Goal: Task Accomplishment & Management: Use online tool/utility

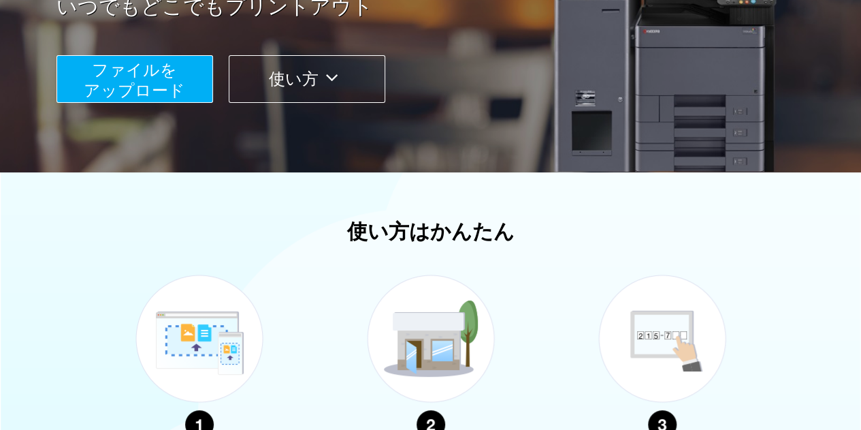
scroll to position [408, 0]
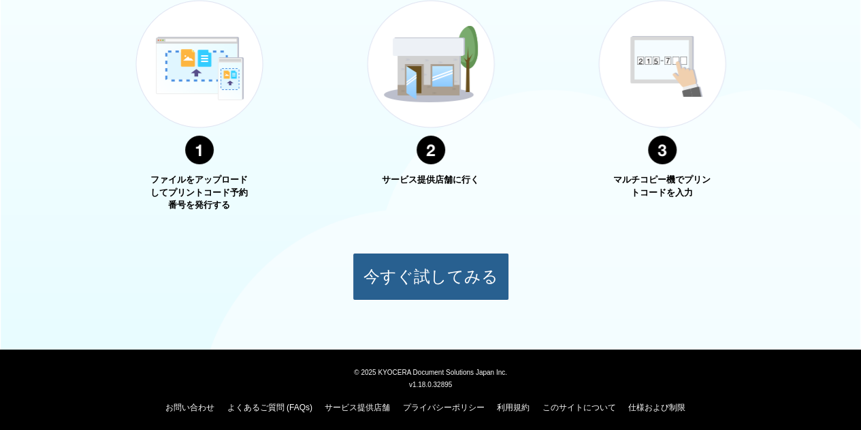
click at [430, 277] on button "今すぐ試してみる" at bounding box center [431, 277] width 157 height 48
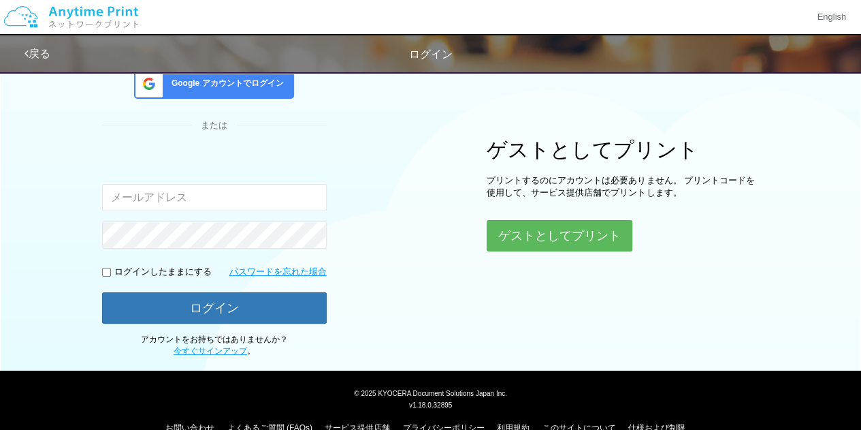
click at [151, 201] on input "email" at bounding box center [214, 197] width 225 height 27
click at [579, 231] on button "ゲストとしてプリント" at bounding box center [559, 236] width 144 height 30
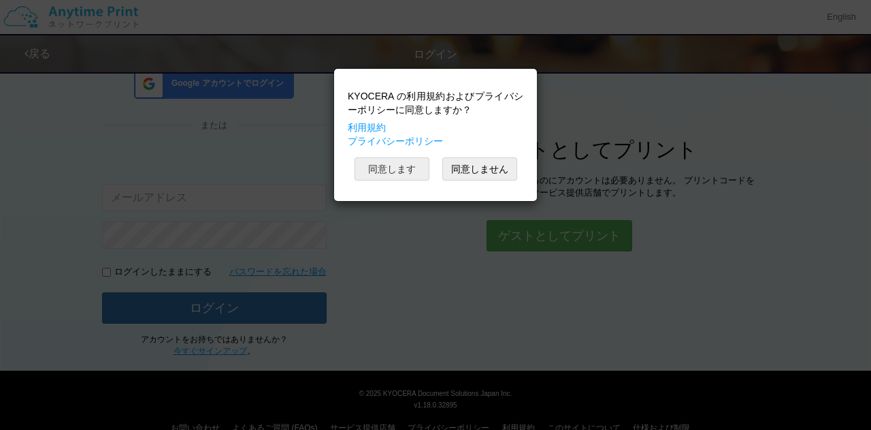
click at [385, 168] on button "同意します" at bounding box center [392, 168] width 75 height 23
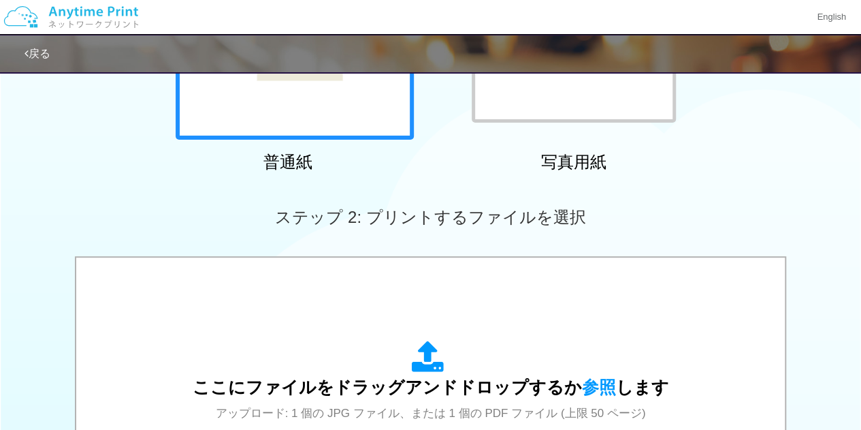
scroll to position [118, 0]
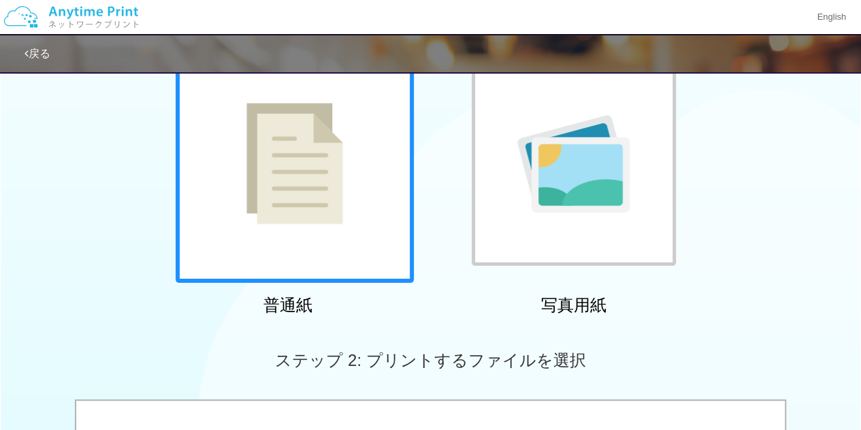
click at [345, 189] on div at bounding box center [295, 163] width 238 height 238
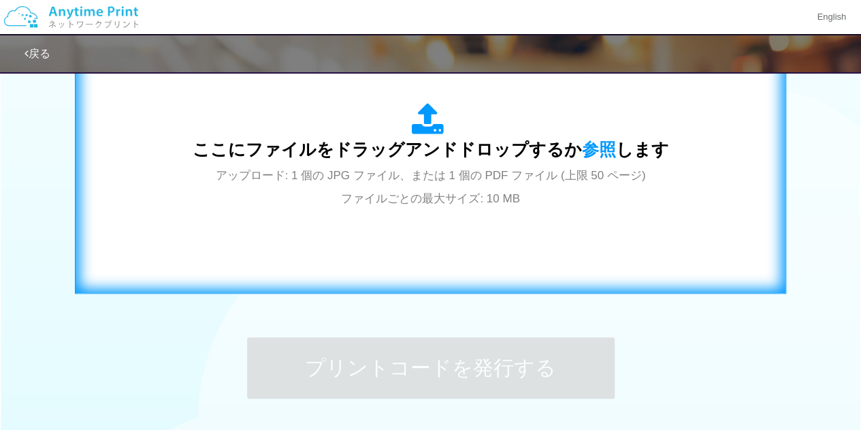
scroll to position [401, 0]
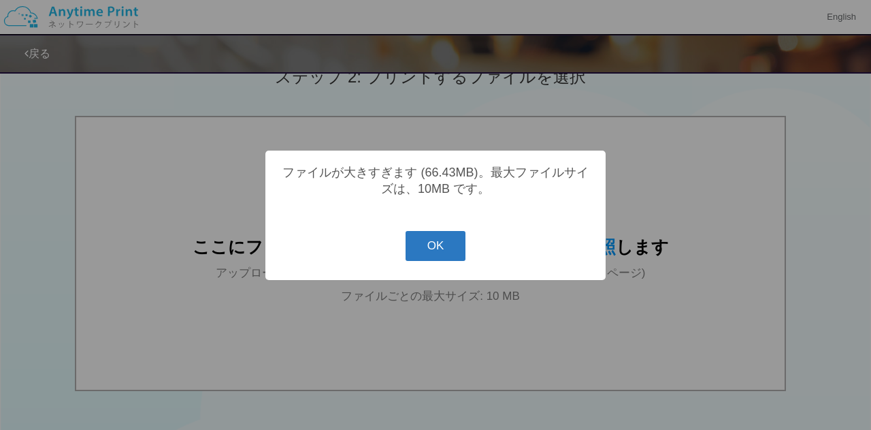
click at [445, 248] on button "OK" at bounding box center [436, 246] width 61 height 30
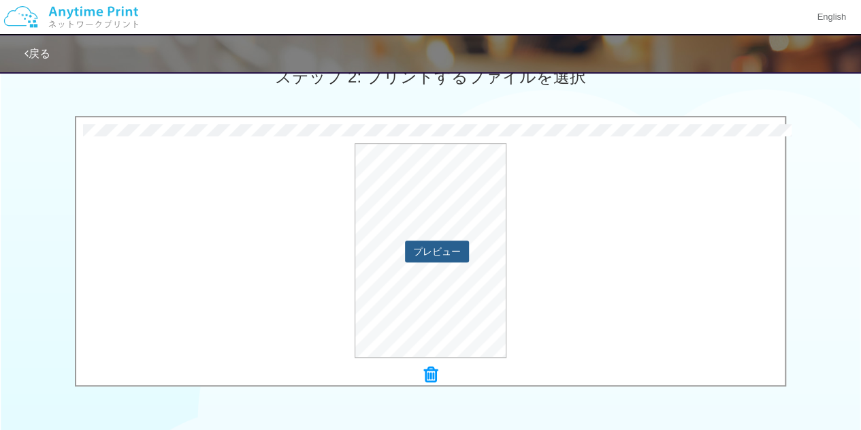
click at [425, 249] on button "プレビュー" at bounding box center [437, 251] width 64 height 22
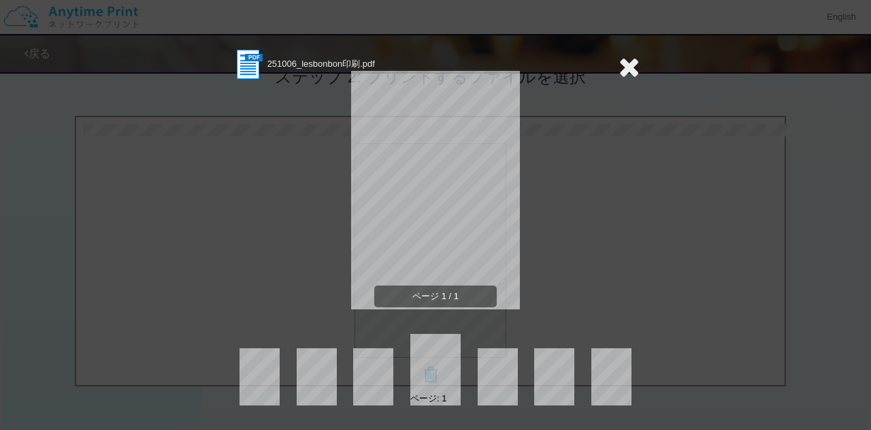
click at [632, 71] on icon at bounding box center [629, 66] width 21 height 27
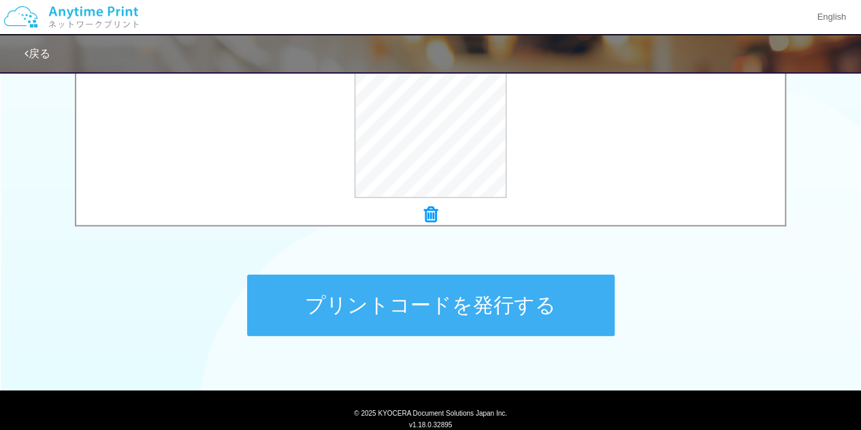
scroll to position [605, 0]
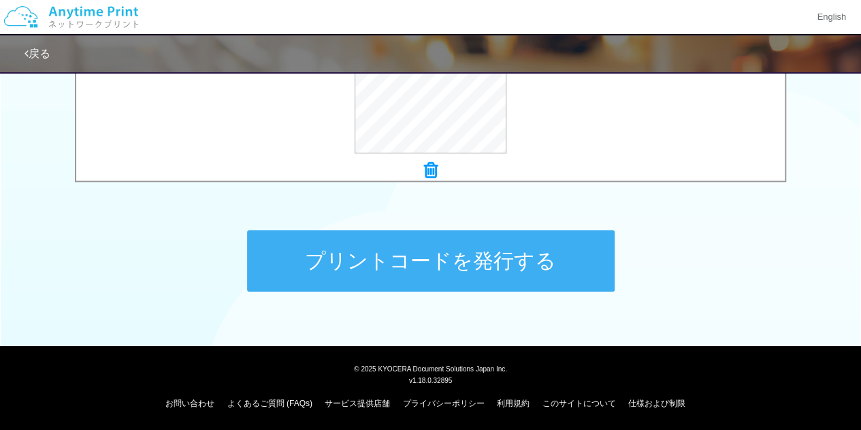
click at [422, 270] on button "プリントコードを発行する" at bounding box center [431, 260] width 368 height 61
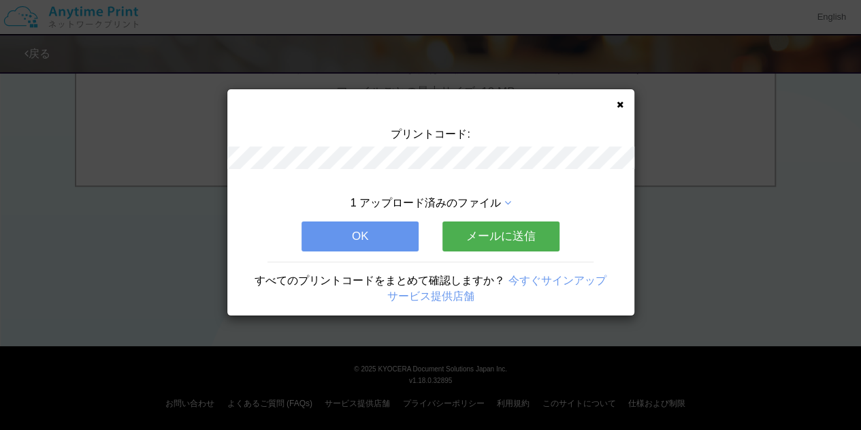
scroll to position [0, 0]
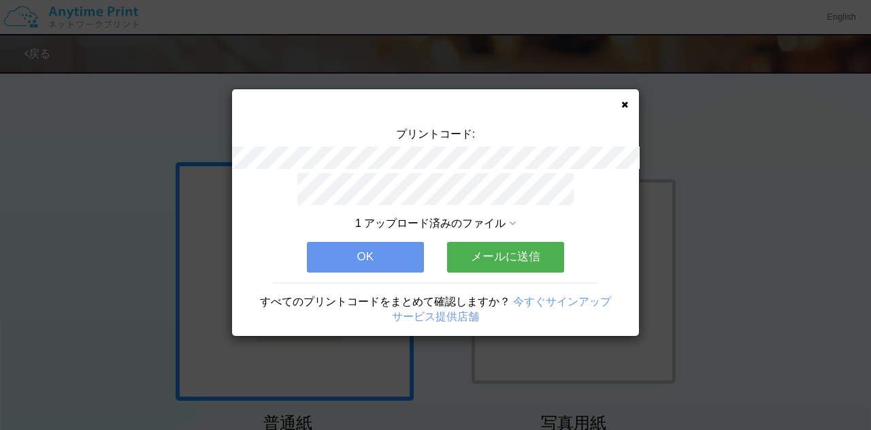
click at [408, 250] on button "OK" at bounding box center [365, 257] width 117 height 30
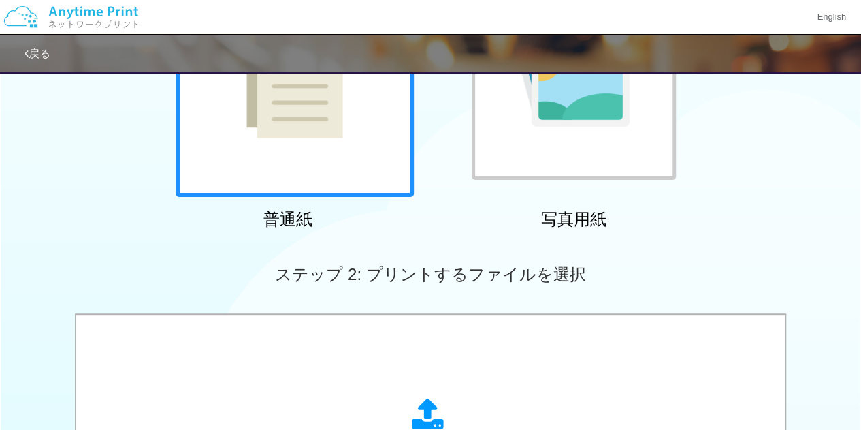
scroll to position [196, 0]
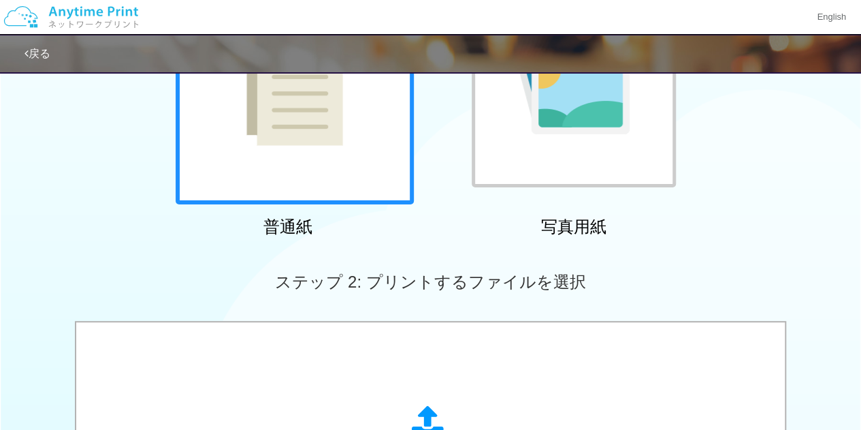
click at [37, 58] on link "戻る" at bounding box center [38, 54] width 26 height 12
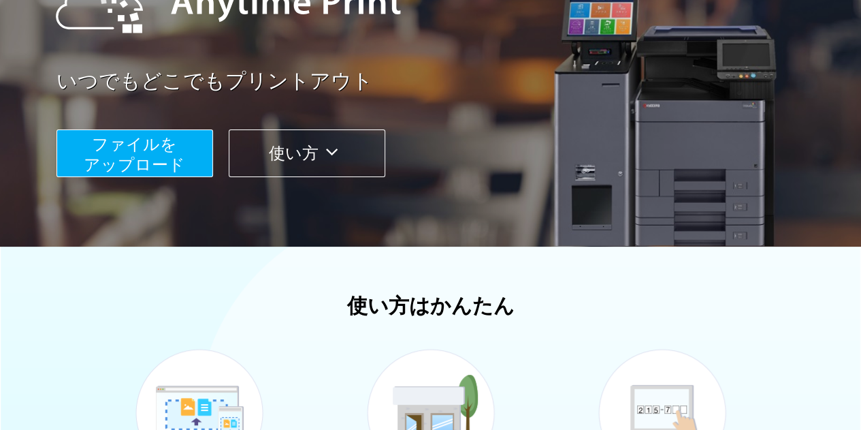
click at [312, 167] on button "使い方" at bounding box center [307, 153] width 157 height 48
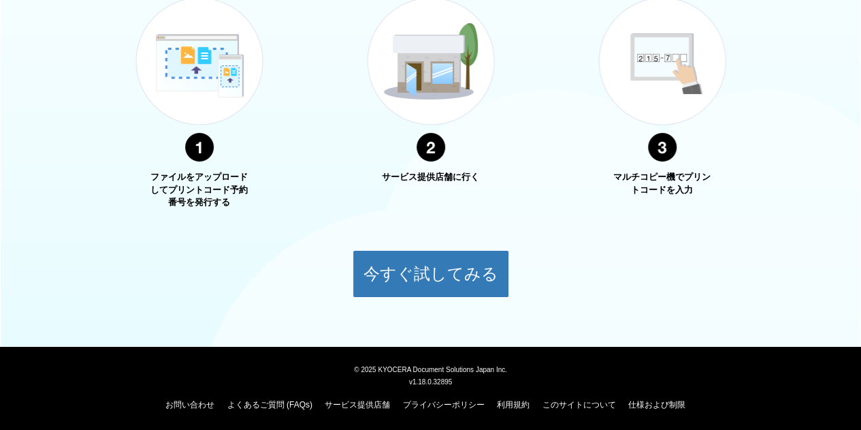
scroll to position [549, 0]
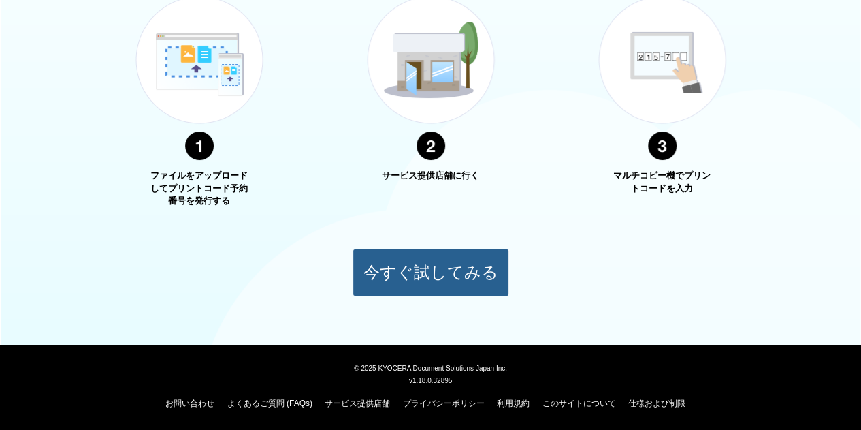
click at [396, 263] on button "今すぐ試してみる" at bounding box center [431, 272] width 157 height 48
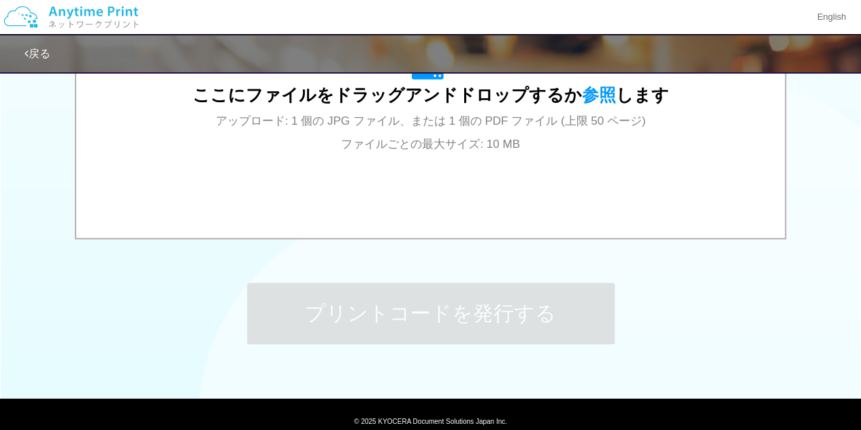
scroll to position [605, 0]
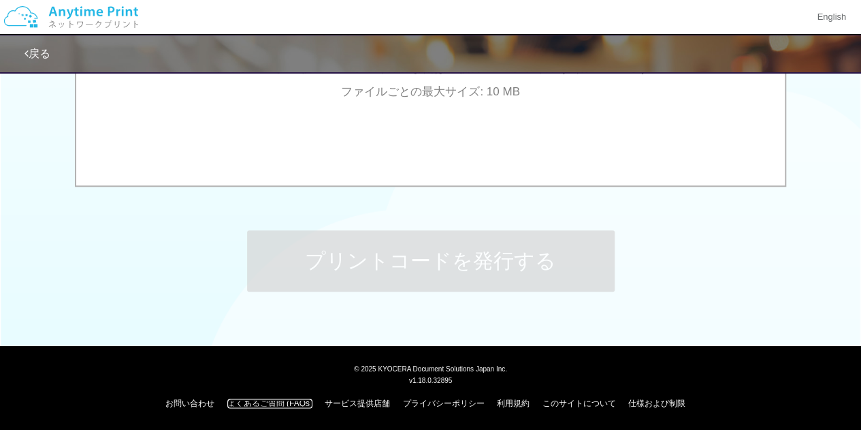
click at [256, 402] on link "よくあるご質問 (FAQs)" at bounding box center [269, 403] width 85 height 10
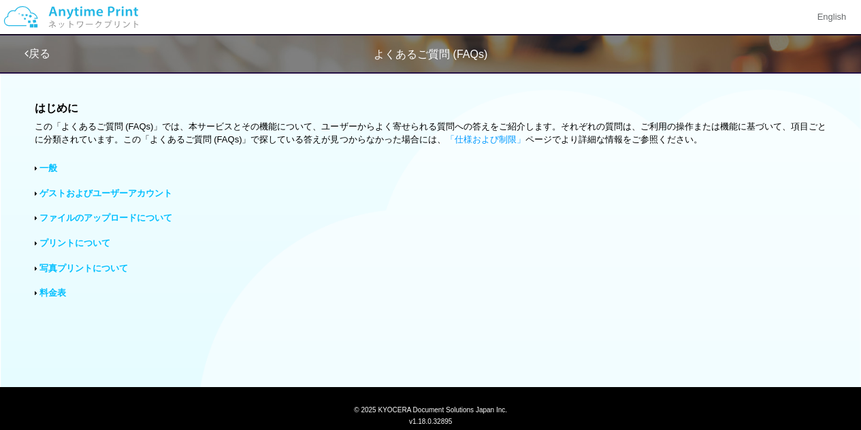
click at [87, 245] on link "プリントについて" at bounding box center [74, 243] width 71 height 10
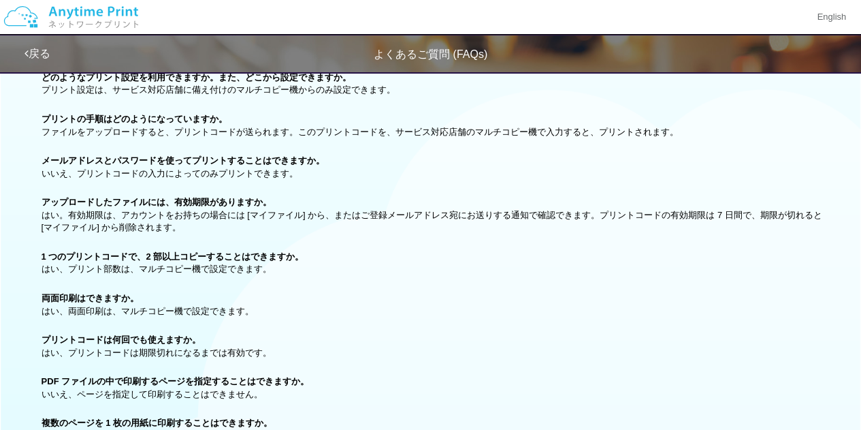
scroll to position [272, 0]
